Goal: Task Accomplishment & Management: Manage account settings

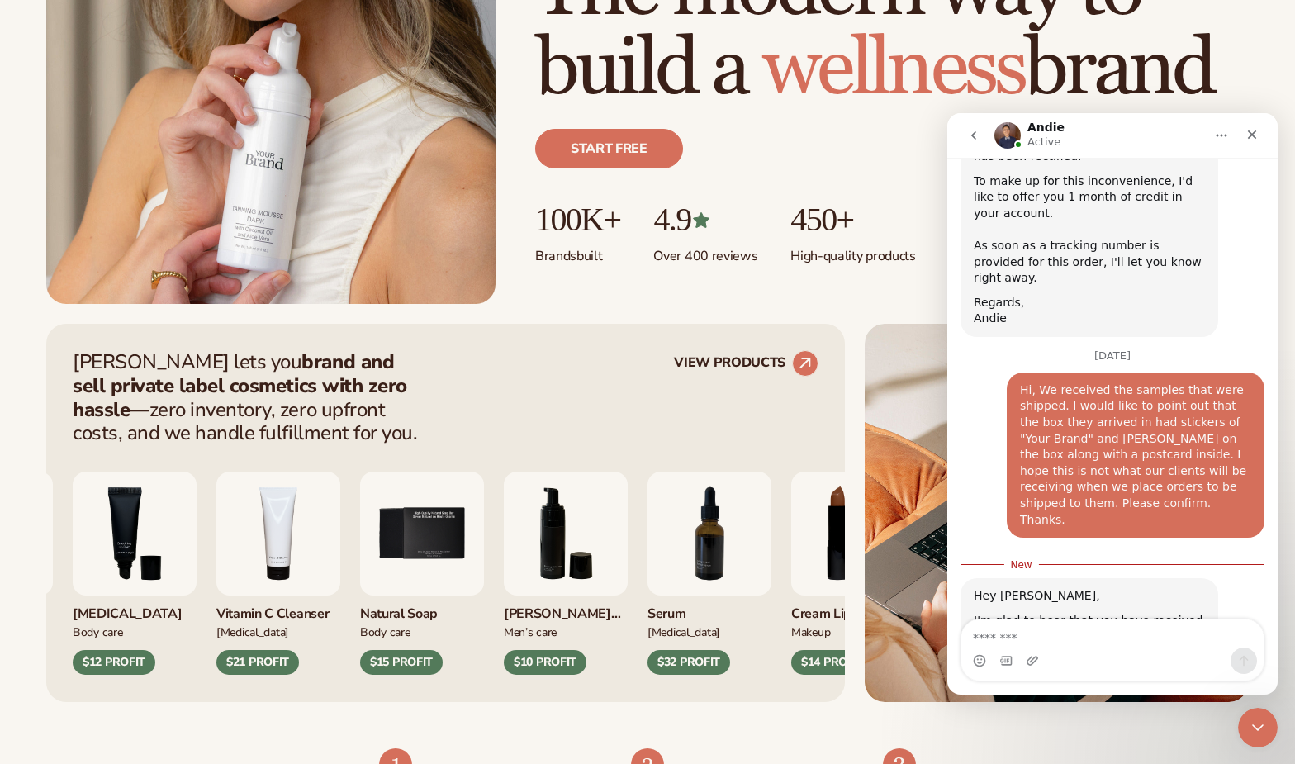
scroll to position [5349, 0]
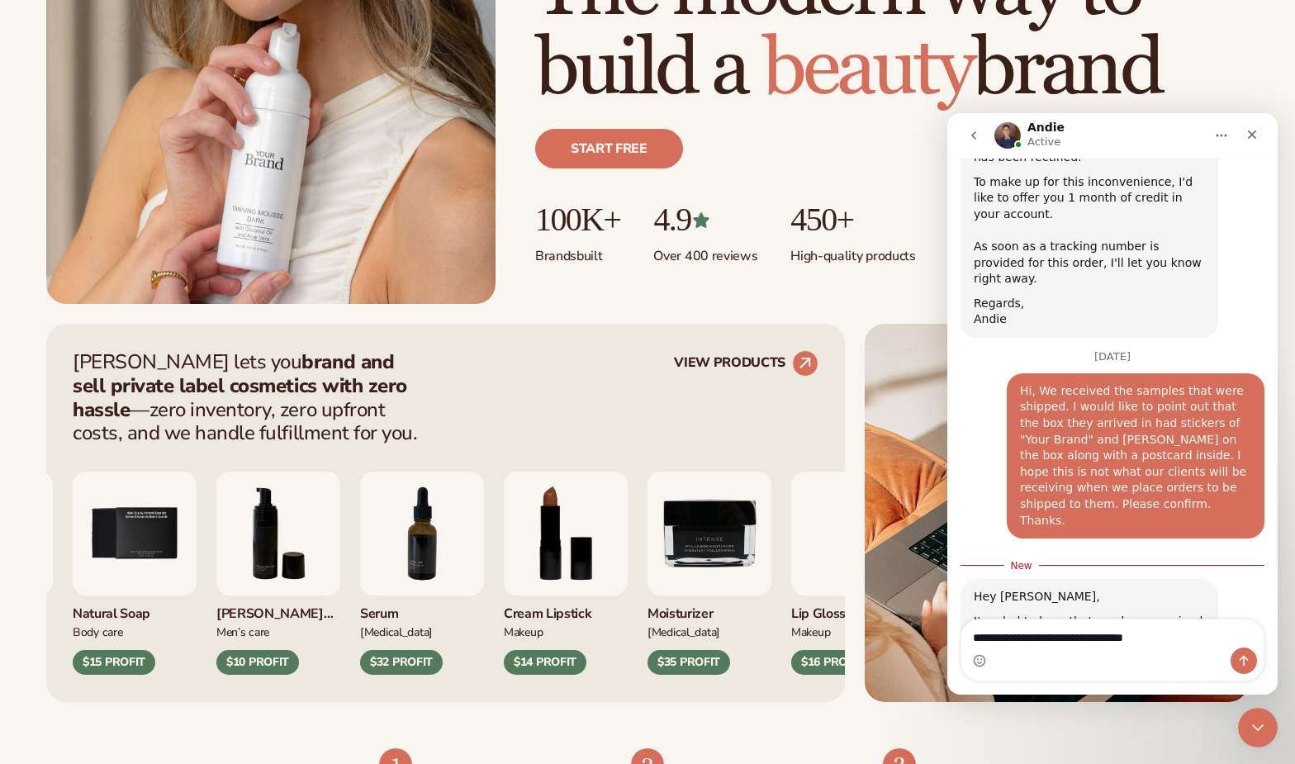
type textarea "**********"
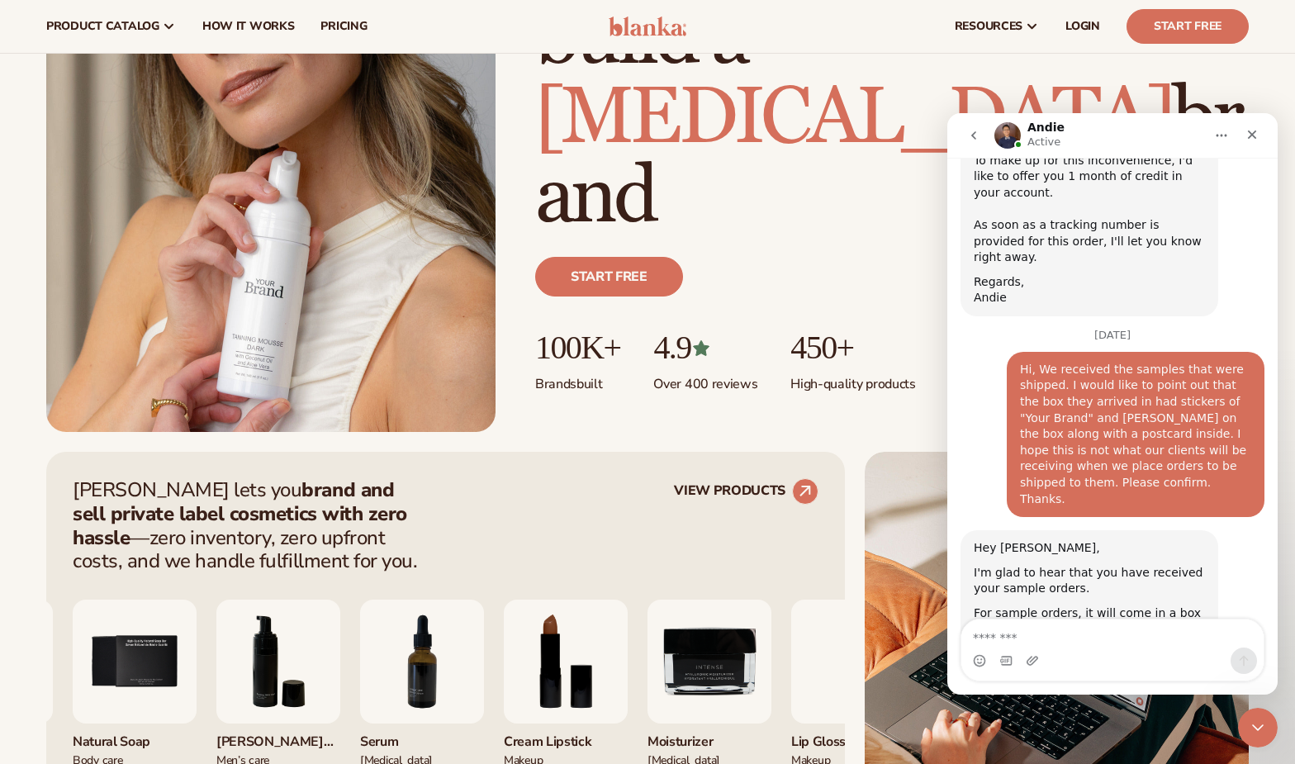
scroll to position [107, 0]
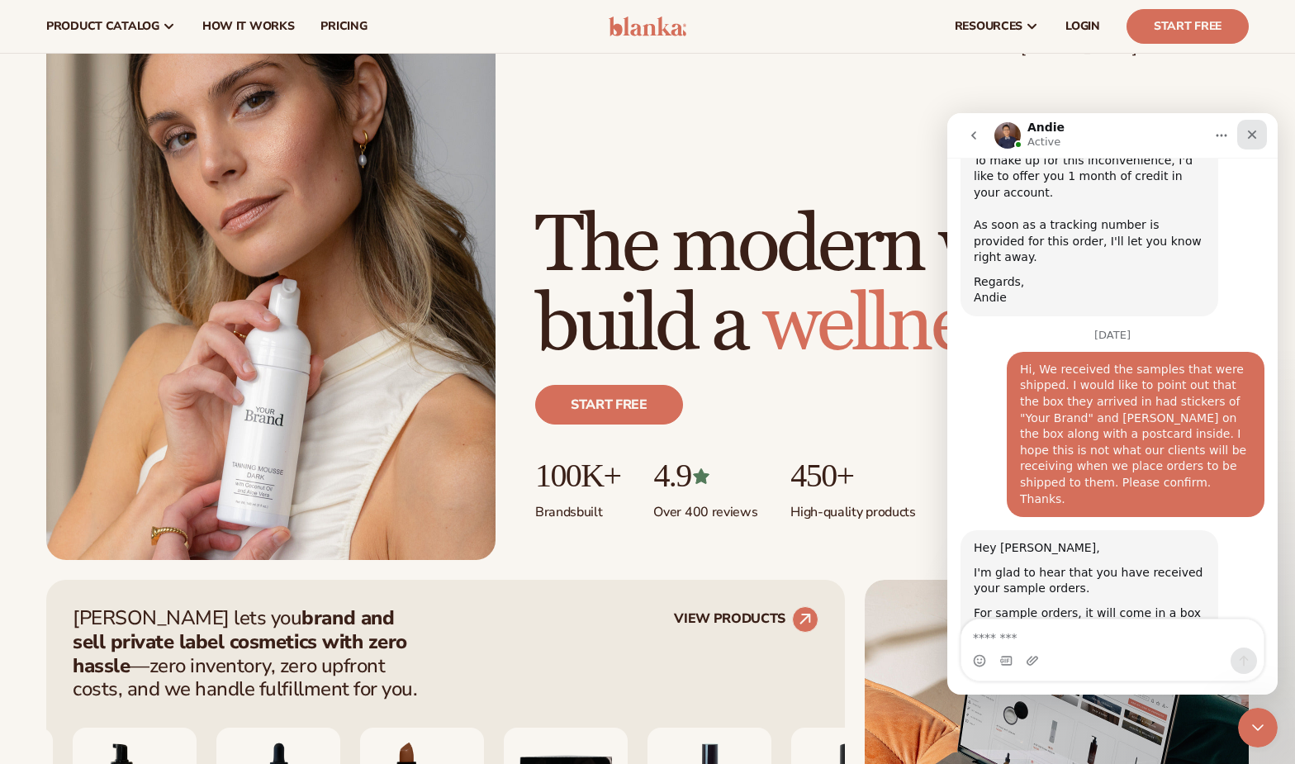
click at [1252, 135] on icon "Close" at bounding box center [1252, 134] width 9 height 9
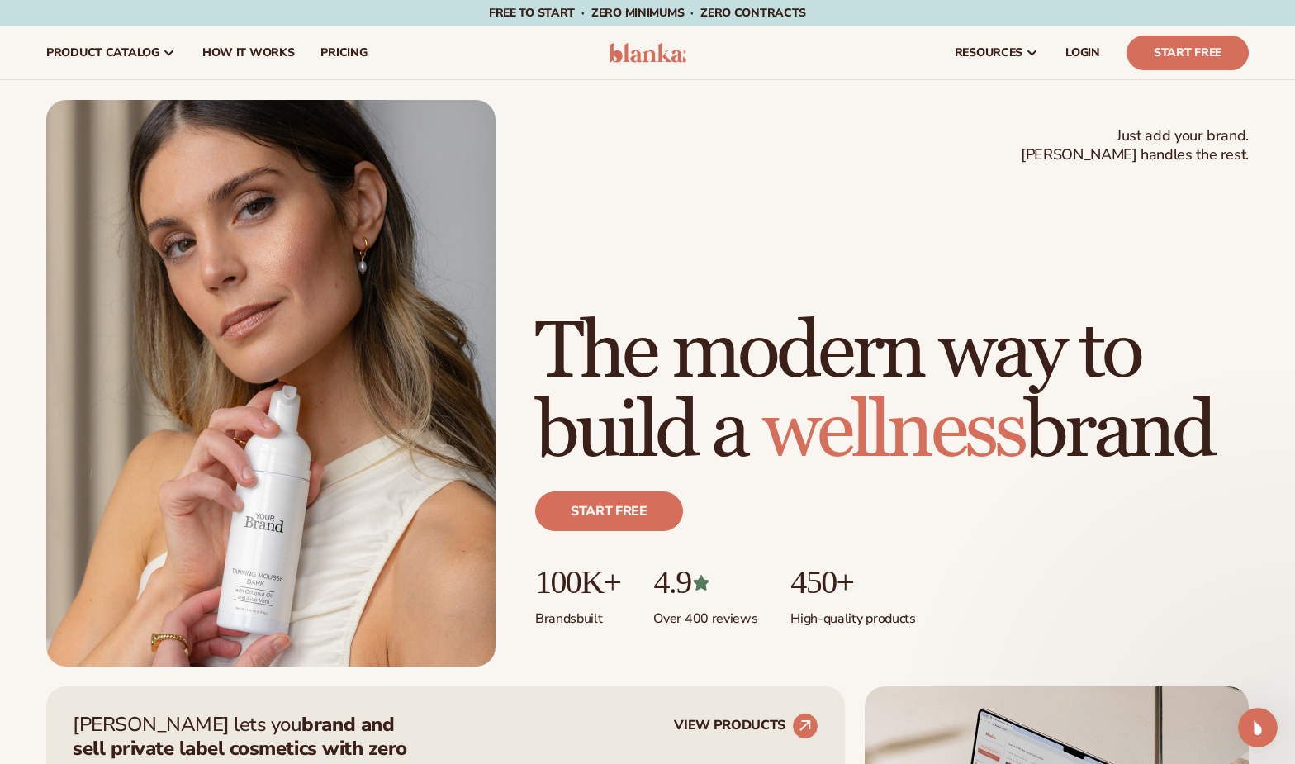
scroll to position [0, 0]
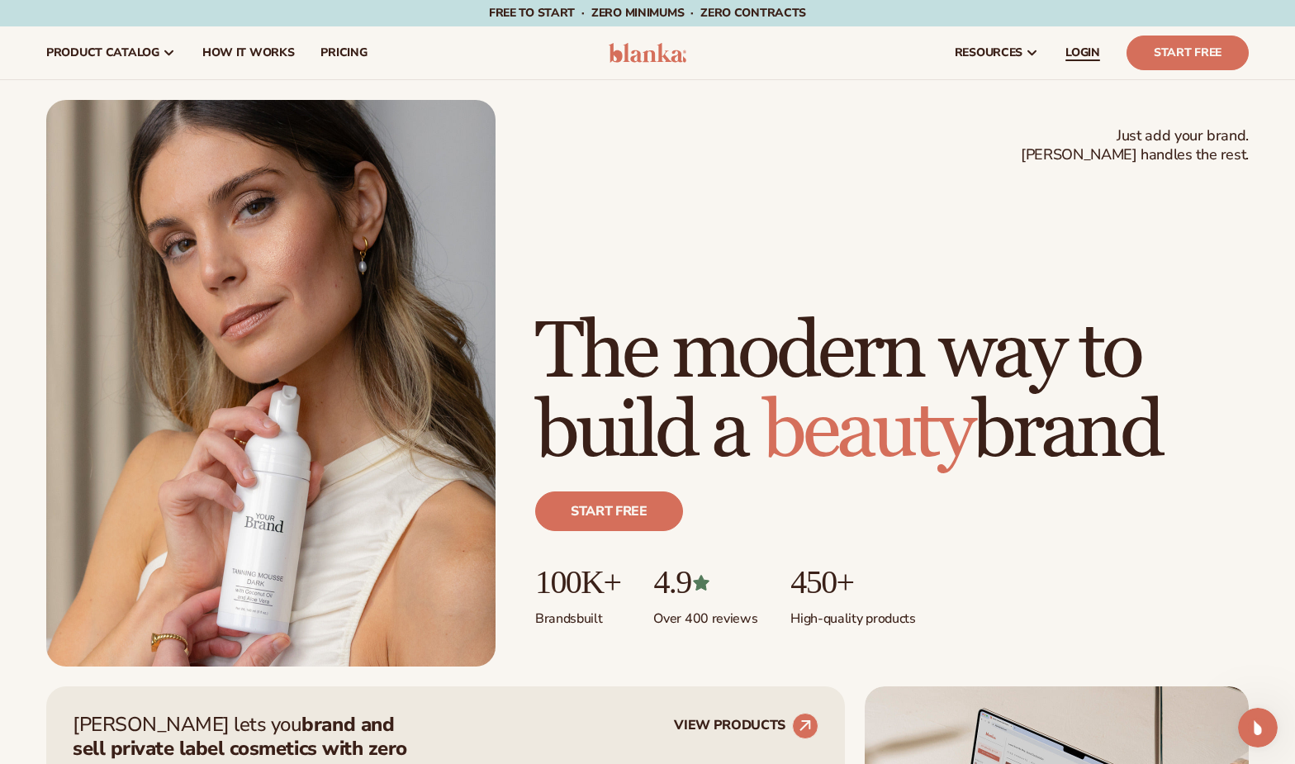
click at [1068, 61] on link "LOGIN" at bounding box center [1082, 52] width 61 height 53
click at [1101, 52] on link "LOGIN" at bounding box center [1082, 52] width 61 height 53
